Goal: Information Seeking & Learning: Check status

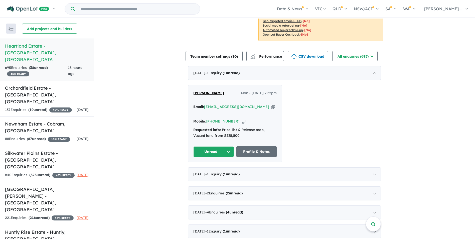
scroll to position [175, 0]
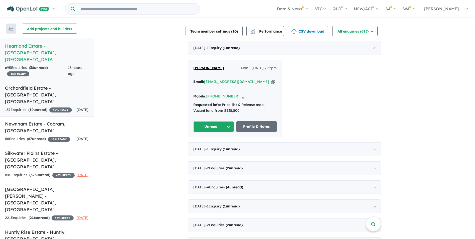
click at [19, 85] on h5 "Orchardfield Estate - [GEOGRAPHIC_DATA] , [GEOGRAPHIC_DATA]" at bounding box center [47, 95] width 84 height 20
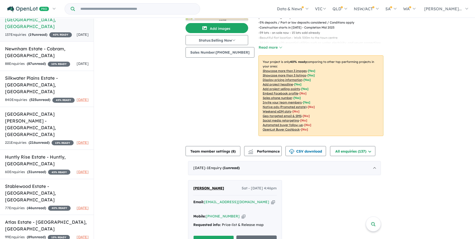
scroll to position [75, 0]
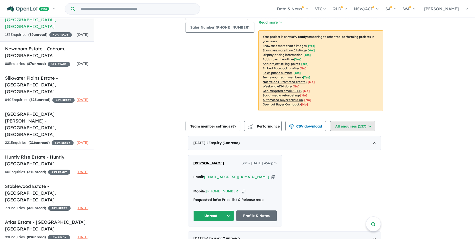
click at [351, 127] on button "All enquiries ( 137 )" at bounding box center [352, 126] width 45 height 10
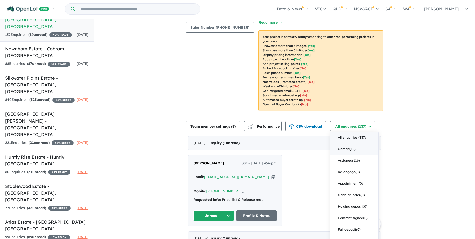
click at [347, 148] on button "Unread ( 19 )" at bounding box center [354, 149] width 48 height 12
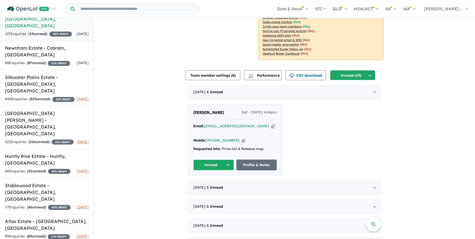
scroll to position [150, 0]
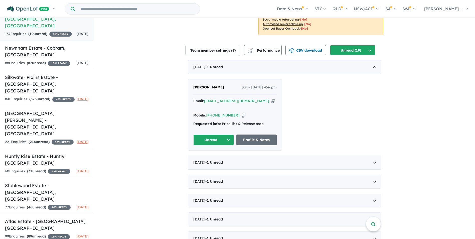
click at [215, 134] on button "Unread" at bounding box center [213, 139] width 41 height 11
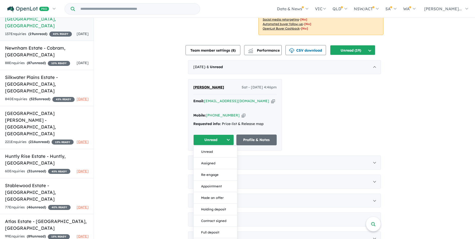
click at [226, 134] on button "Unread" at bounding box center [213, 139] width 41 height 11
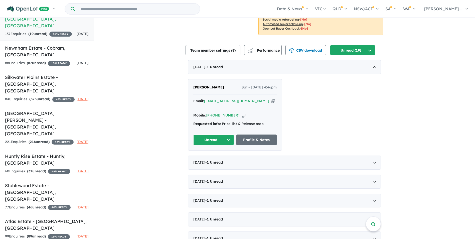
click at [226, 134] on button "Unread" at bounding box center [213, 139] width 41 height 11
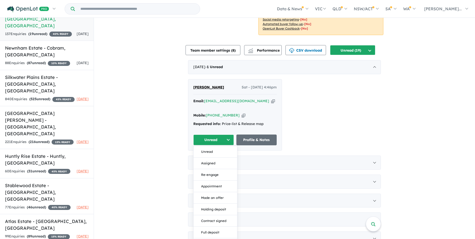
click at [226, 134] on button "Unread" at bounding box center [213, 139] width 41 height 11
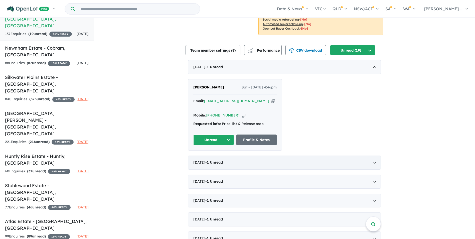
click at [332, 157] on div "[DATE] - 1 Unread" at bounding box center [284, 162] width 193 height 14
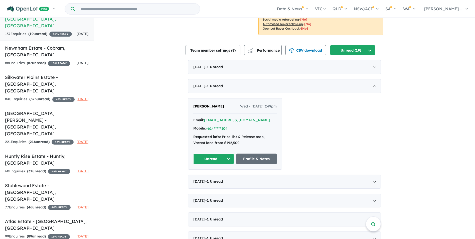
click at [227, 158] on button "Unread" at bounding box center [213, 158] width 41 height 11
click at [208, 170] on button "Unread" at bounding box center [215, 171] width 44 height 12
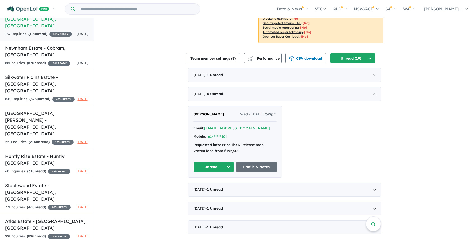
scroll to position [175, 0]
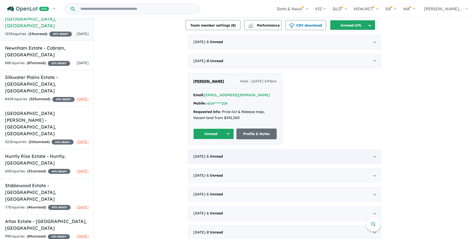
click at [373, 156] on div "[DATE] - 1 Unread" at bounding box center [284, 156] width 193 height 14
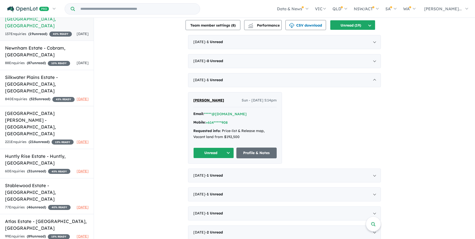
click at [203, 151] on button "Unread" at bounding box center [213, 152] width 41 height 11
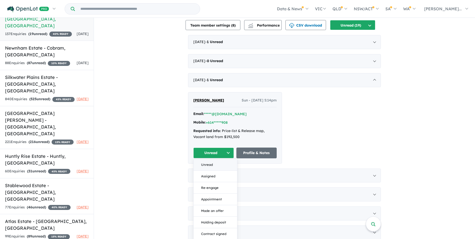
click at [203, 163] on button "Unread" at bounding box center [215, 165] width 44 height 12
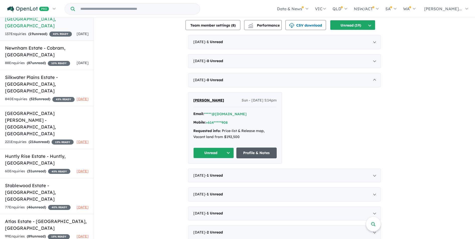
click at [244, 150] on link "Profile & Notes" at bounding box center [256, 152] width 41 height 11
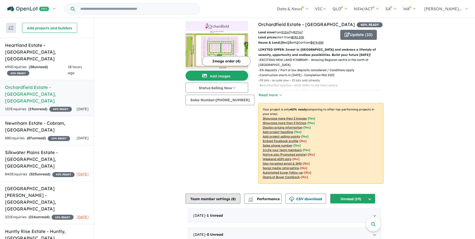
scroll to position [0, 0]
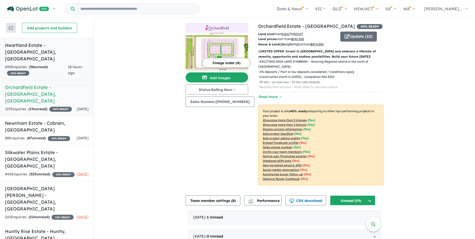
click at [22, 64] on div "695 Enquir ies ( 38 unread) 45 % READY" at bounding box center [36, 70] width 63 height 12
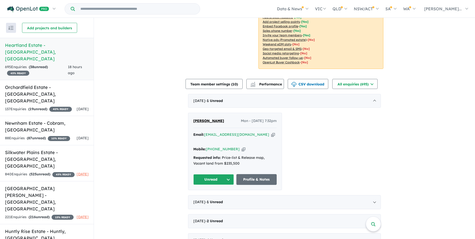
scroll to position [100, 0]
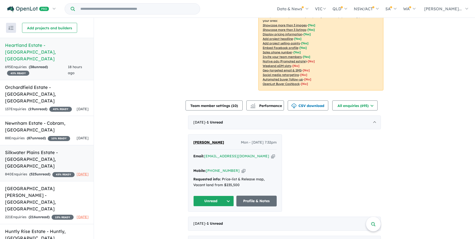
click at [17, 145] on link "Silkwater Plains Estate - [GEOGRAPHIC_DATA] , [GEOGRAPHIC_DATA] 840 Enquir ies …" at bounding box center [47, 163] width 94 height 36
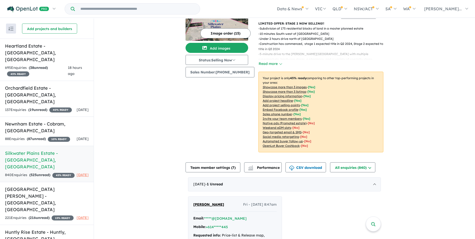
scroll to position [75, 0]
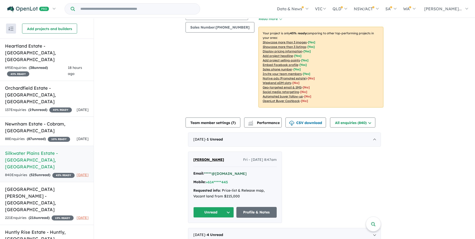
click at [214, 171] on button "*****@[DOMAIN_NAME]" at bounding box center [225, 173] width 43 height 5
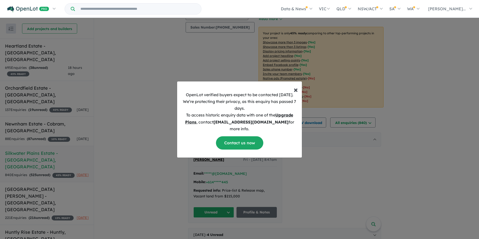
click at [295, 92] on span "×" at bounding box center [295, 89] width 4 height 10
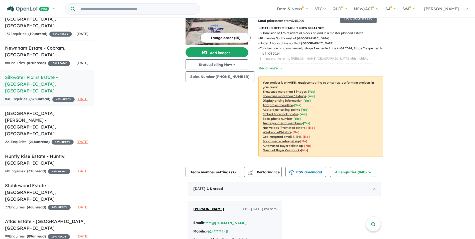
scroll to position [0, 0]
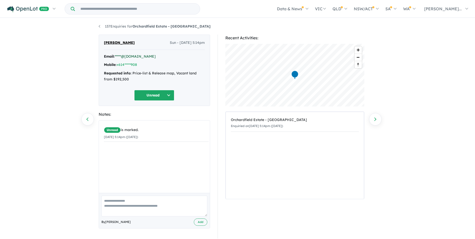
click at [128, 56] on link "*****@[DOMAIN_NAME]" at bounding box center [135, 56] width 41 height 5
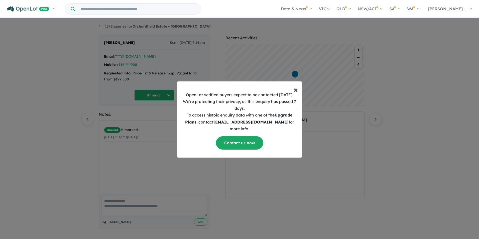
click at [295, 93] on span "×" at bounding box center [295, 89] width 4 height 10
